Goal: Transaction & Acquisition: Purchase product/service

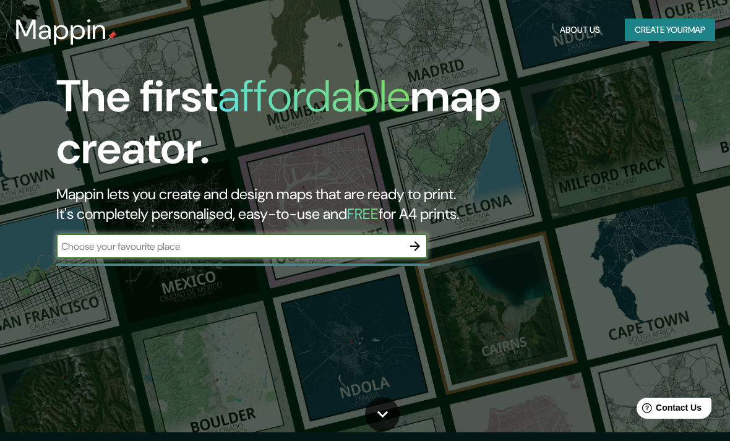
scroll to position [11, 0]
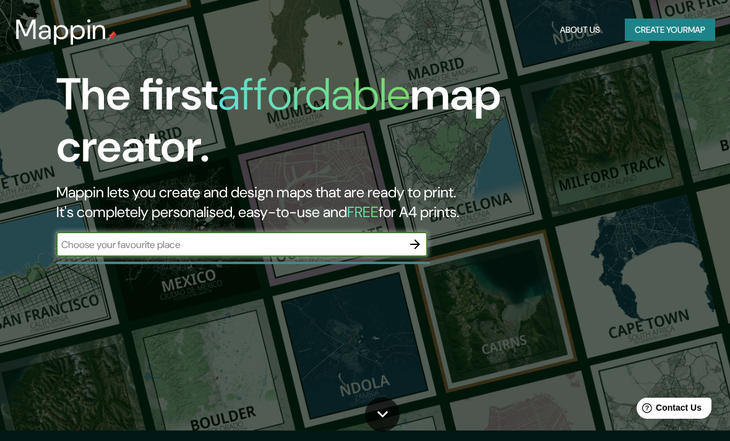
click at [686, 40] on button "Create your map" at bounding box center [670, 30] width 90 height 23
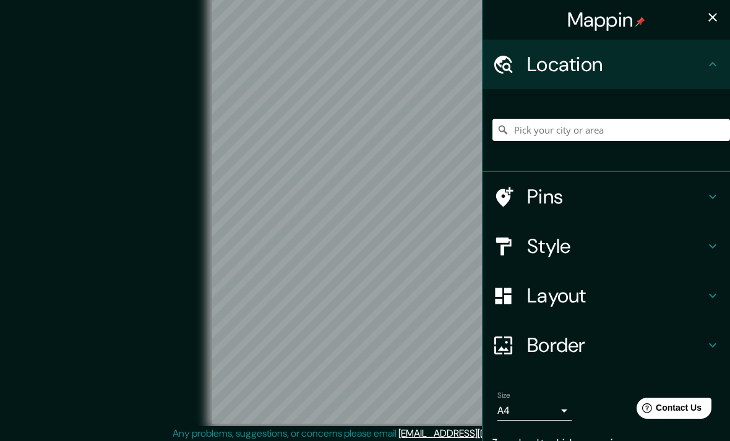
click at [704, 22] on button "button" at bounding box center [712, 17] width 25 height 25
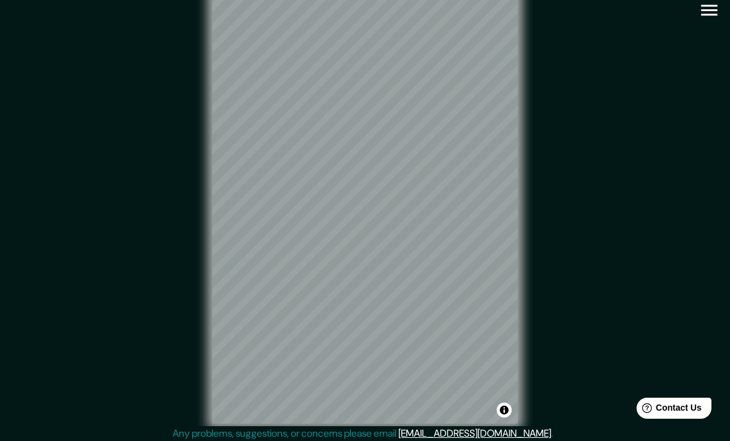
click at [719, 5] on icon "button" at bounding box center [709, 10] width 22 height 22
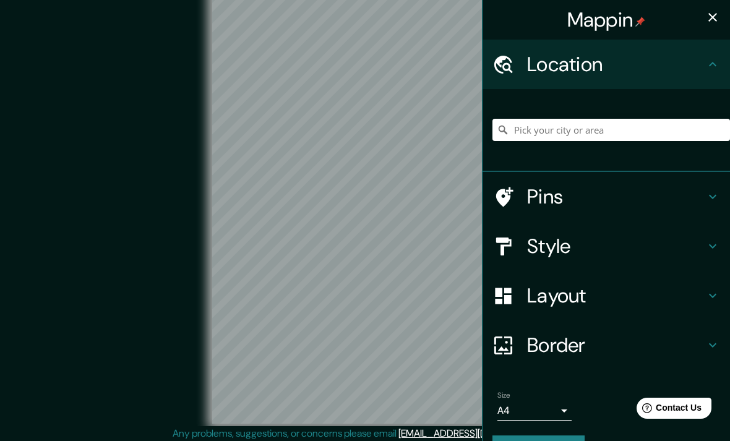
click at [579, 346] on h4 "Border" at bounding box center [616, 345] width 178 height 25
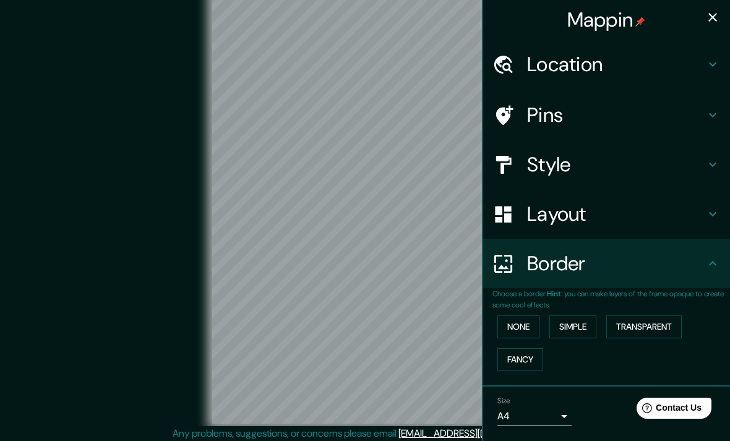
click at [582, 329] on button "Simple" at bounding box center [572, 326] width 47 height 23
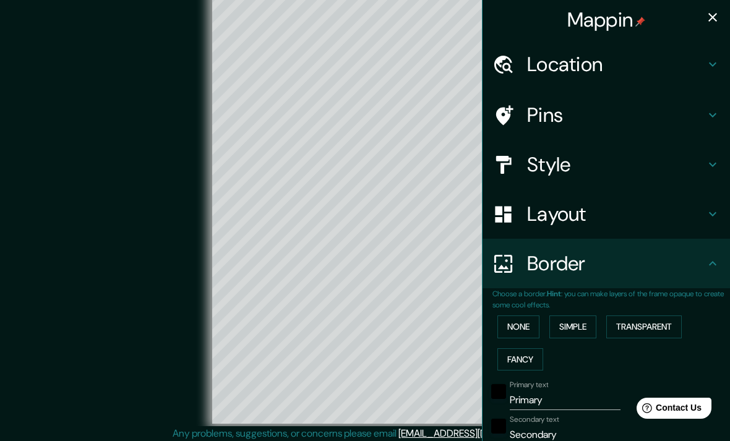
click at [527, 325] on button "None" at bounding box center [518, 326] width 42 height 23
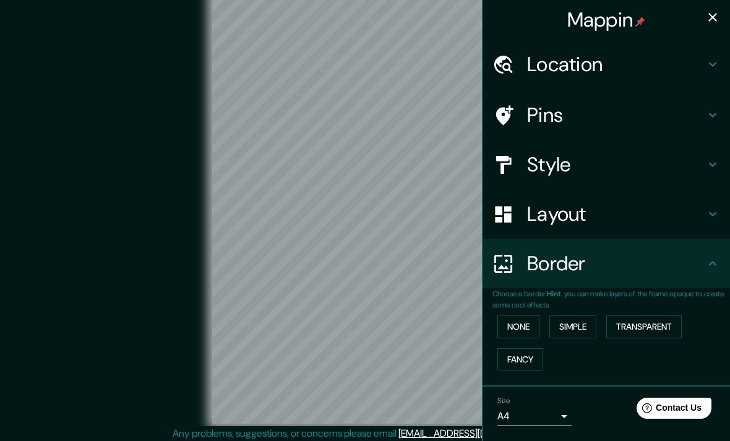
click at [617, 221] on h4 "Layout" at bounding box center [616, 214] width 178 height 25
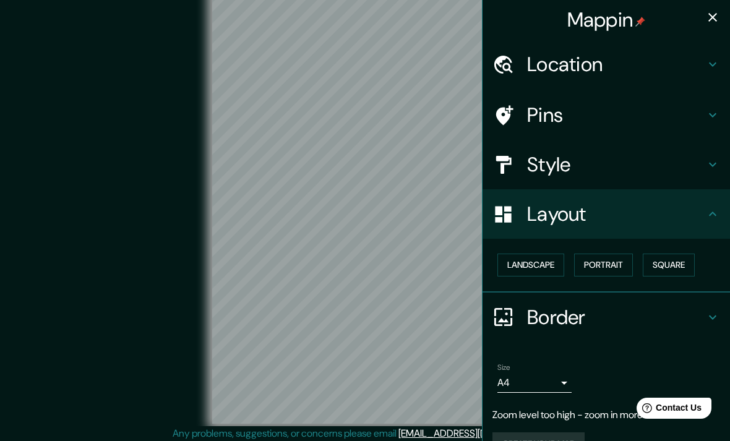
click at [531, 273] on button "Landscape" at bounding box center [530, 265] width 67 height 23
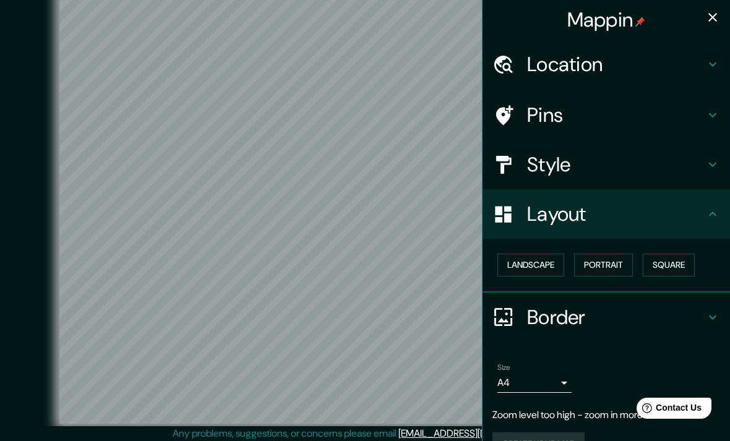
click at [548, 262] on button "Landscape" at bounding box center [530, 265] width 67 height 23
click at [616, 258] on button "Portrait" at bounding box center [603, 265] width 59 height 23
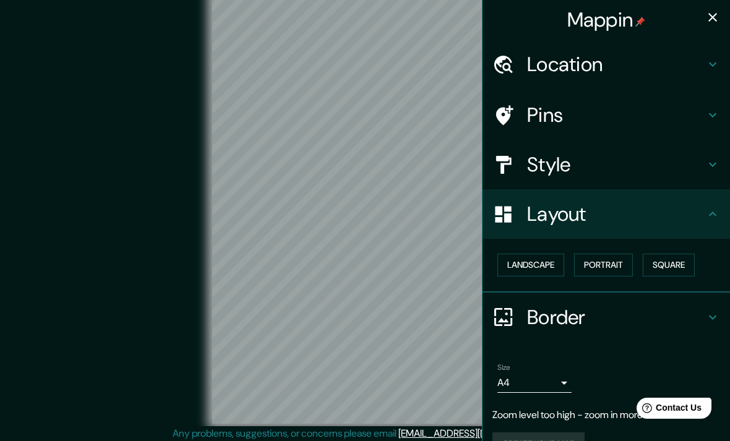
click at [666, 266] on button "Square" at bounding box center [669, 265] width 52 height 23
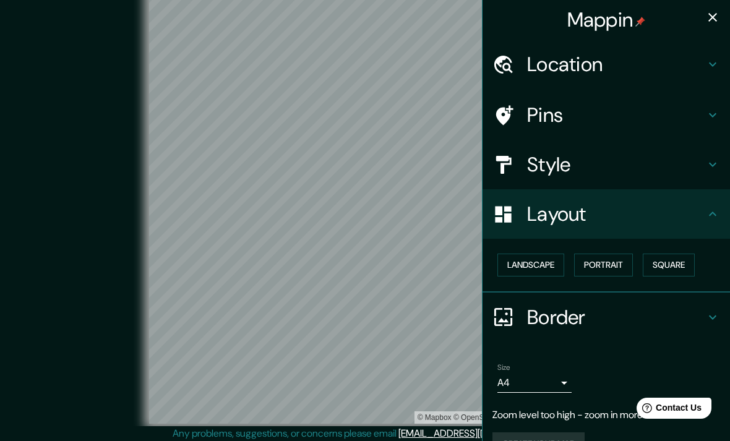
click at [557, 268] on button "Landscape" at bounding box center [530, 265] width 67 height 23
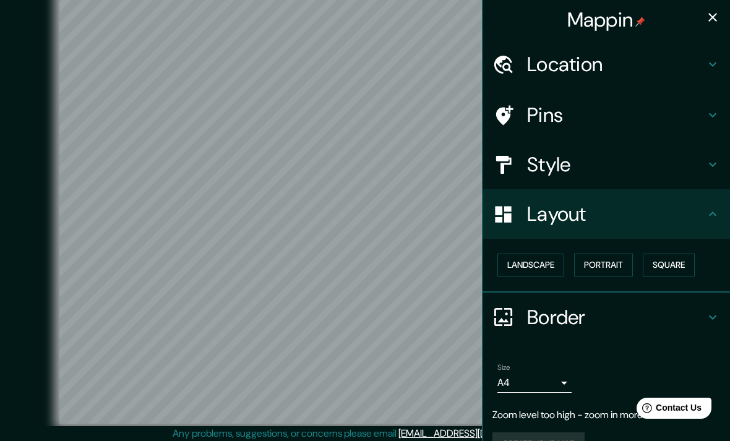
click at [632, 164] on h4 "Style" at bounding box center [616, 164] width 178 height 25
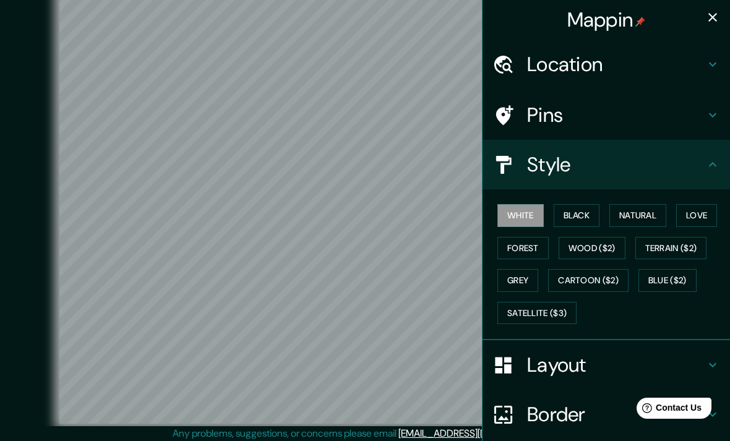
click at [656, 217] on button "Natural" at bounding box center [637, 215] width 57 height 23
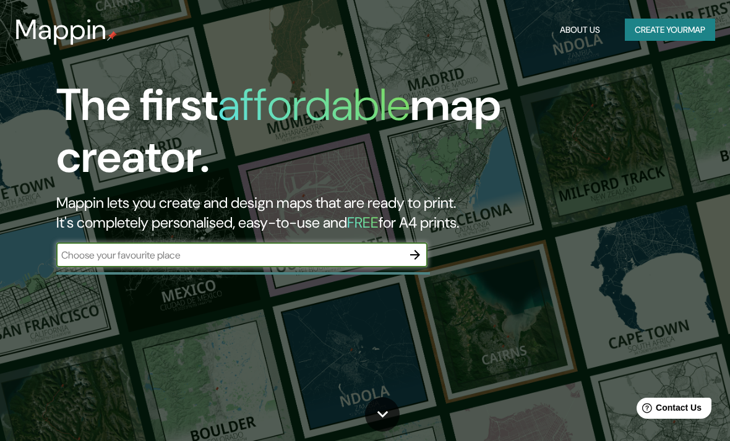
scroll to position [50, 0]
